Goal: Contribute content: Contribute content

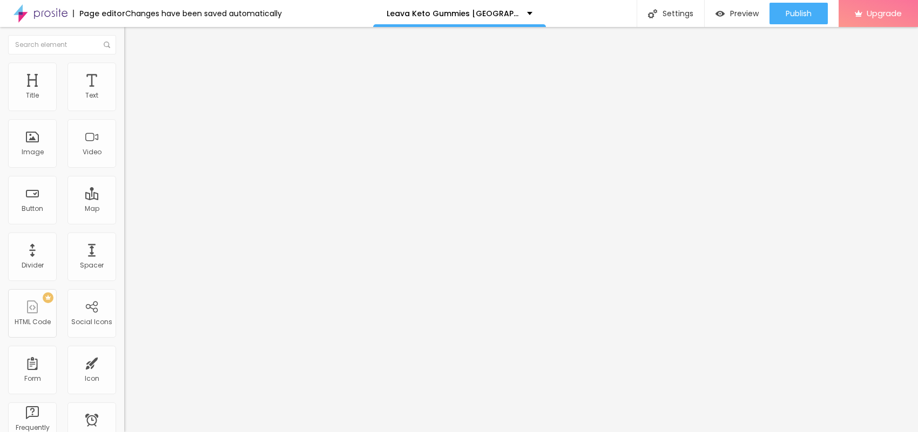
click at [124, 93] on span "Add image" at bounding box center [146, 88] width 44 height 9
click at [124, 65] on li "Style" at bounding box center [186, 68] width 124 height 11
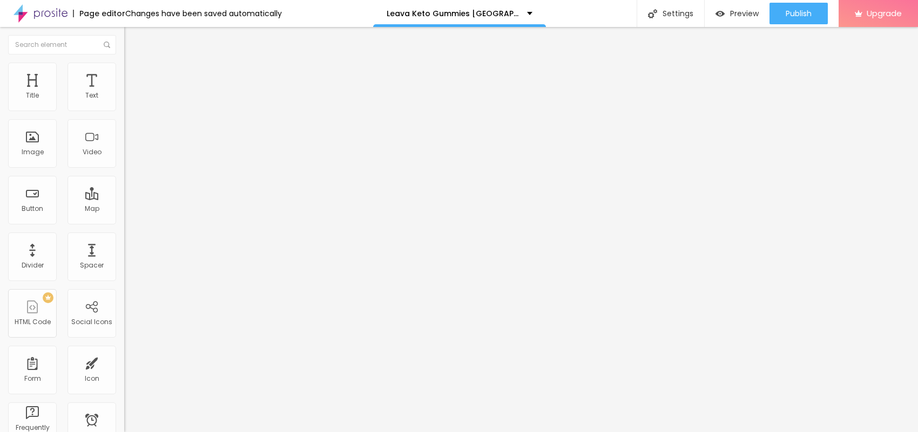
type input "95"
type input "90"
type input "85"
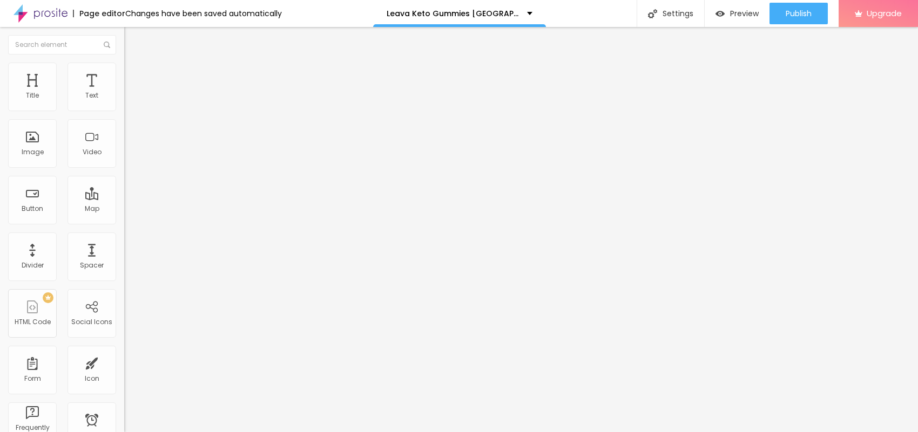
type input "85"
type input "80"
type input "75"
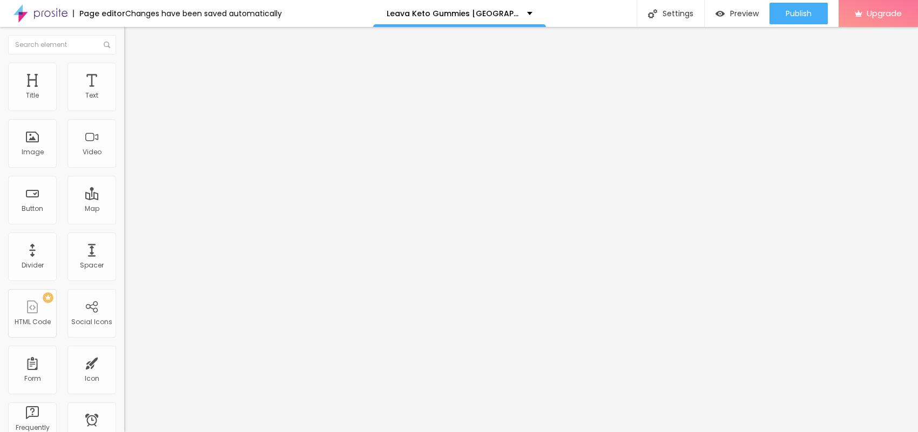
type input "70"
type input "65"
type input "60"
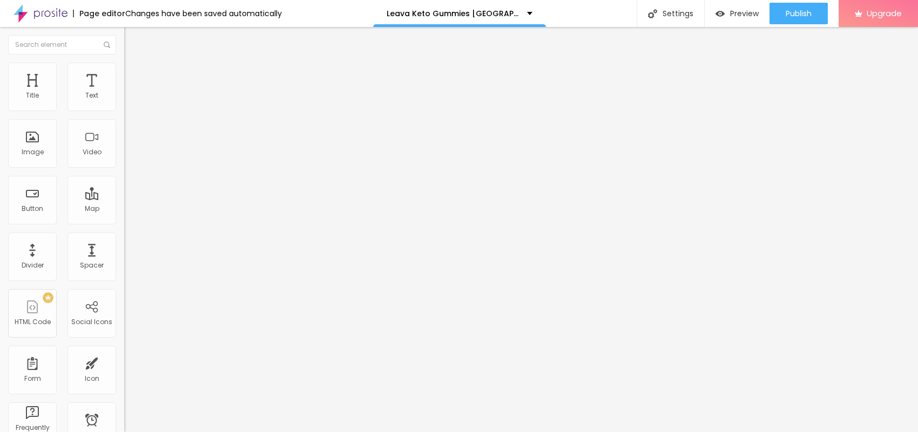
drag, startPoint x: 114, startPoint y: 115, endPoint x: 65, endPoint y: 109, distance: 49.0
type input "60"
click at [124, 109] on input "range" at bounding box center [159, 106] width 70 height 9
click at [132, 42] on div "Edit Coluna" at bounding box center [161, 39] width 59 height 9
drag, startPoint x: 58, startPoint y: 120, endPoint x: 0, endPoint y: 117, distance: 57.8
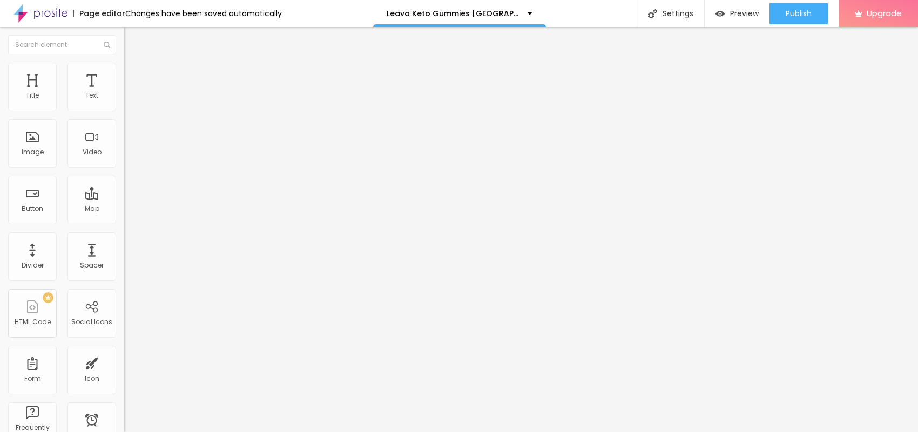
click at [124, 117] on div "Text Click me Align Size Default Small Default Big Link URL https:// Open in ne…" at bounding box center [186, 162] width 124 height 157
paste input "😍👇NU WINKELEN😍👇"
type input "😍👇NU WINKELEN😍👇"
drag, startPoint x: 58, startPoint y: 225, endPoint x: 0, endPoint y: 220, distance: 58.5
click at [124, 220] on div "Text 😍👇NU WINKELEN😍👇 Align Size Default Small Default Big Link URL https:// Ope…" at bounding box center [186, 162] width 124 height 157
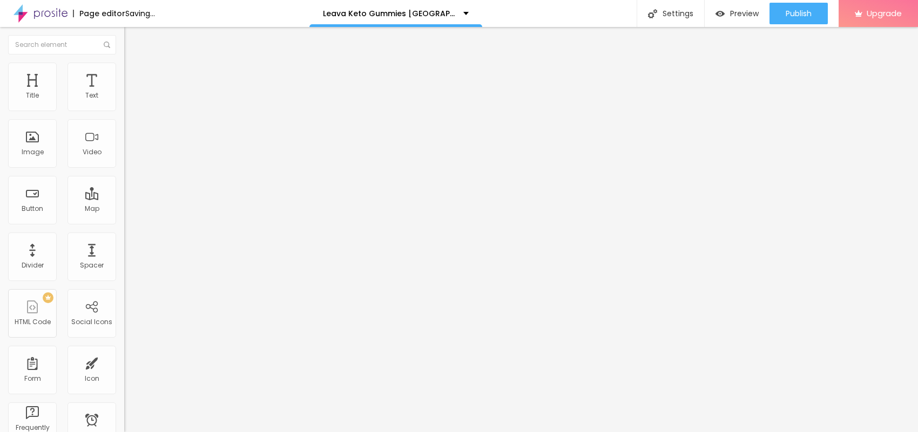
paste input "[URL][DOMAIN_NAME]"
type input "[URL][DOMAIN_NAME]"
click at [129, 100] on icon "button" at bounding box center [132, 97] width 6 height 6
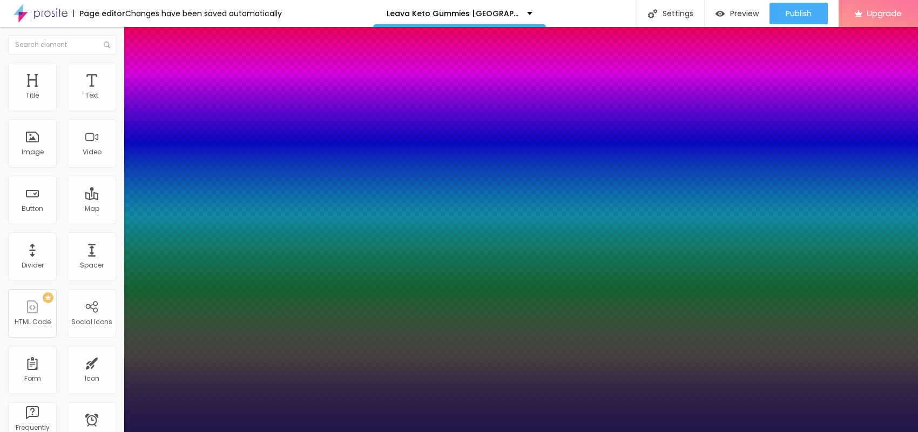
type input "19"
type input "1"
type input "20"
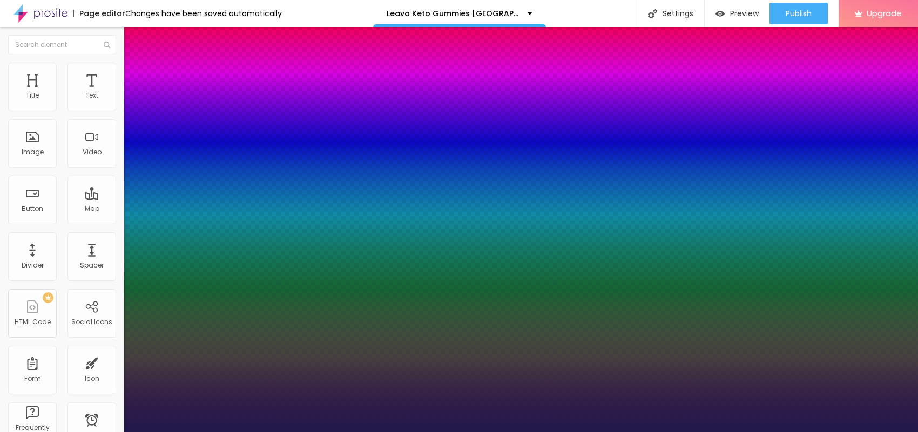
type input "1"
type input "20"
type input "1"
click at [274, 432] on div at bounding box center [459, 432] width 918 height 0
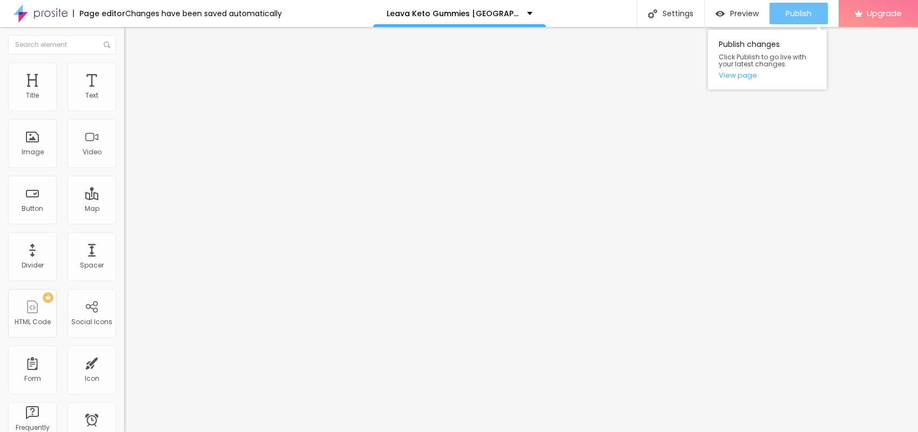
click at [804, 22] on div "Publish" at bounding box center [799, 14] width 26 height 22
click at [732, 80] on div "Publish changes Click Publish to go live with your latest changes. View page" at bounding box center [767, 60] width 119 height 60
click at [736, 72] on link "View page" at bounding box center [767, 75] width 97 height 7
